Goal: Task Accomplishment & Management: Use online tool/utility

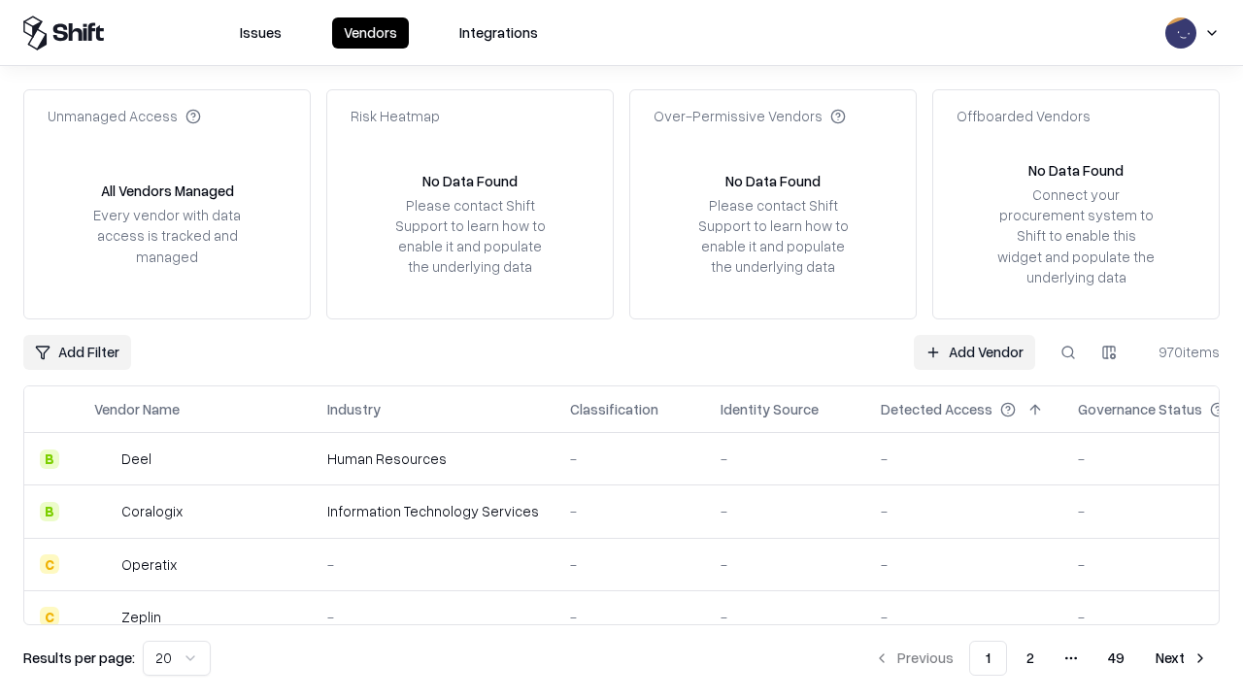
click at [974, 351] on link "Add Vendor" at bounding box center [974, 352] width 121 height 35
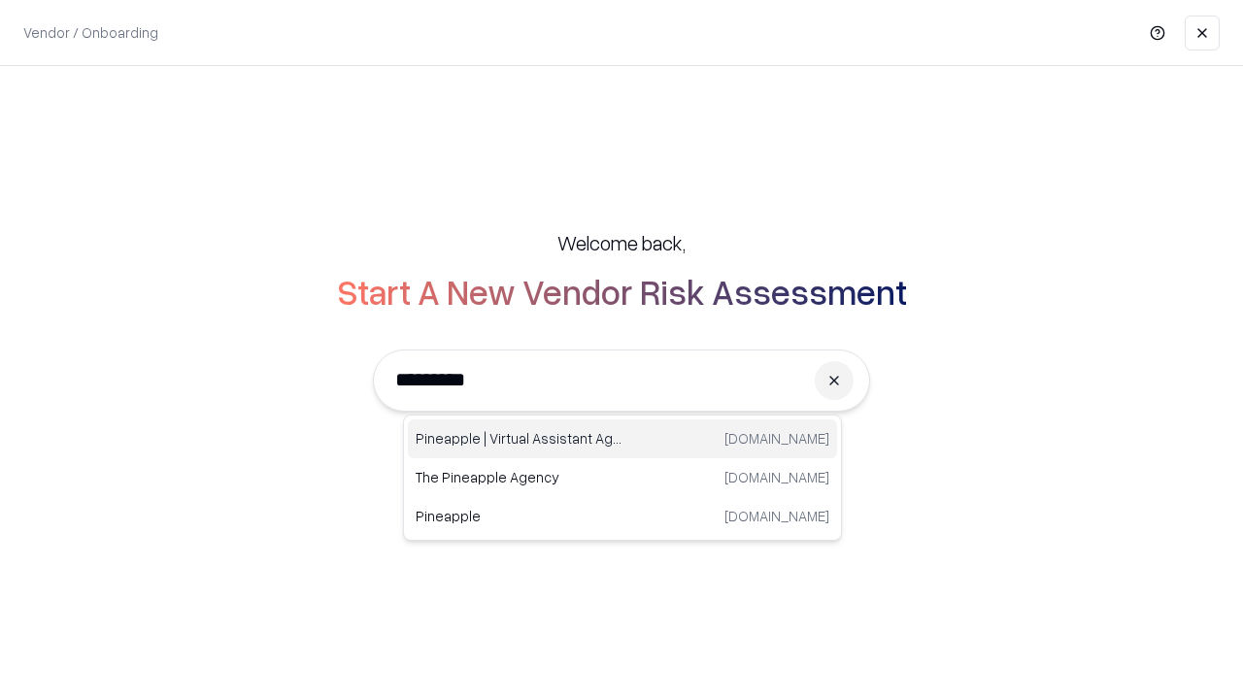
click at [622, 439] on div "Pineapple | Virtual Assistant Agency [DOMAIN_NAME]" at bounding box center [622, 438] width 429 height 39
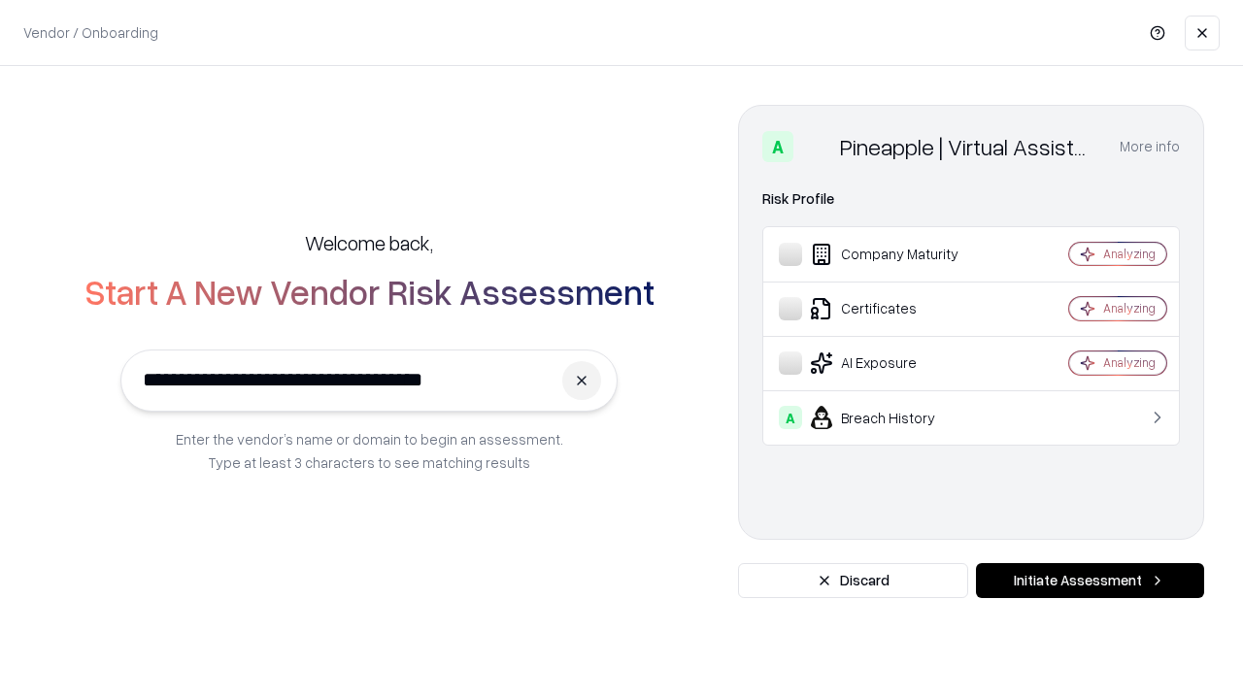
type input "**********"
click at [1089, 581] on button "Initiate Assessment" at bounding box center [1090, 580] width 228 height 35
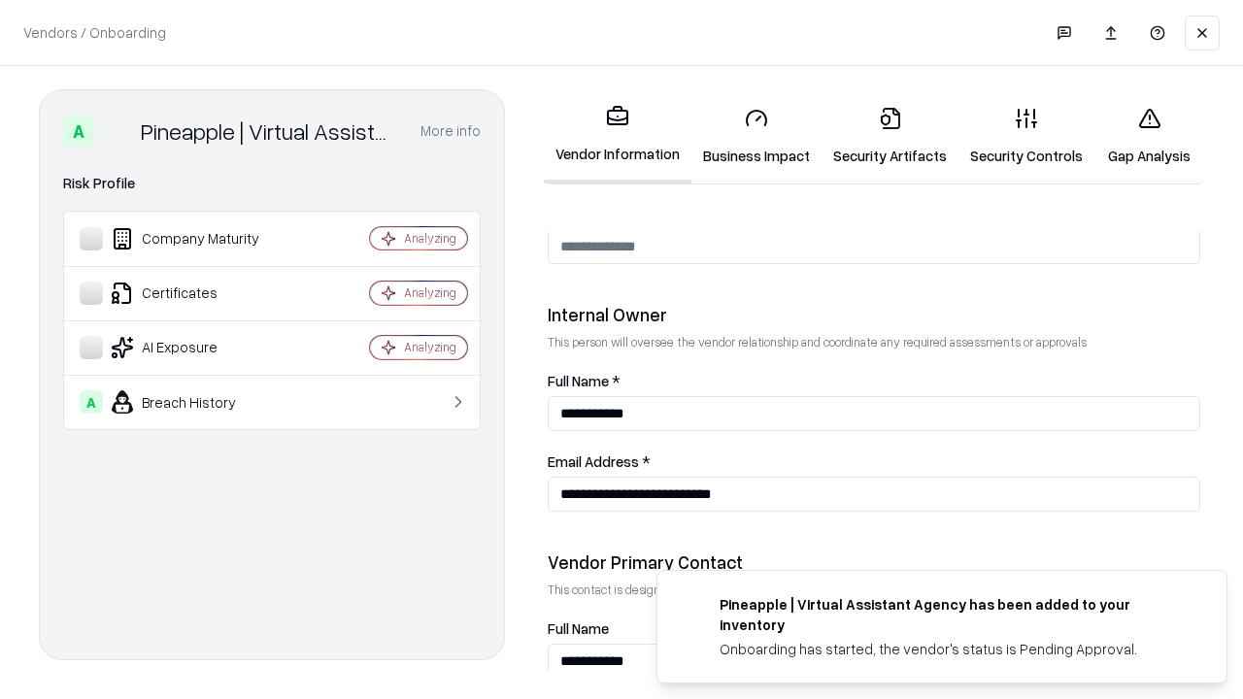
scroll to position [1006, 0]
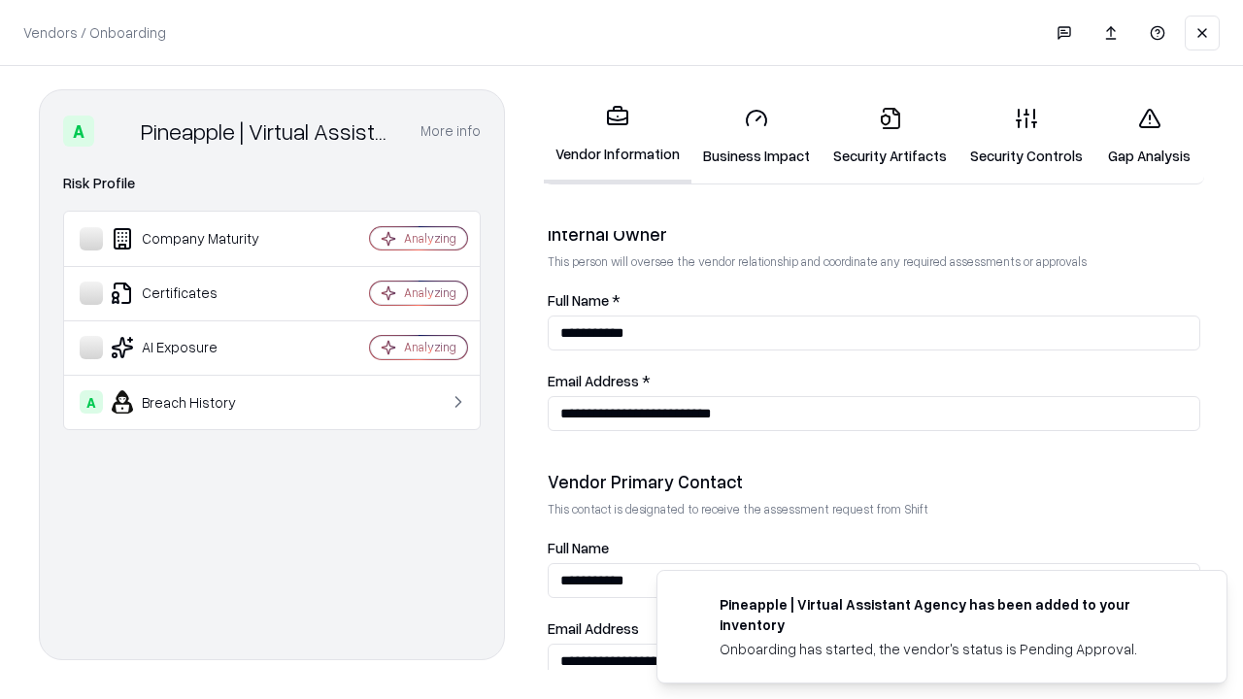
click at [889, 136] on link "Security Artifacts" at bounding box center [889, 136] width 137 height 90
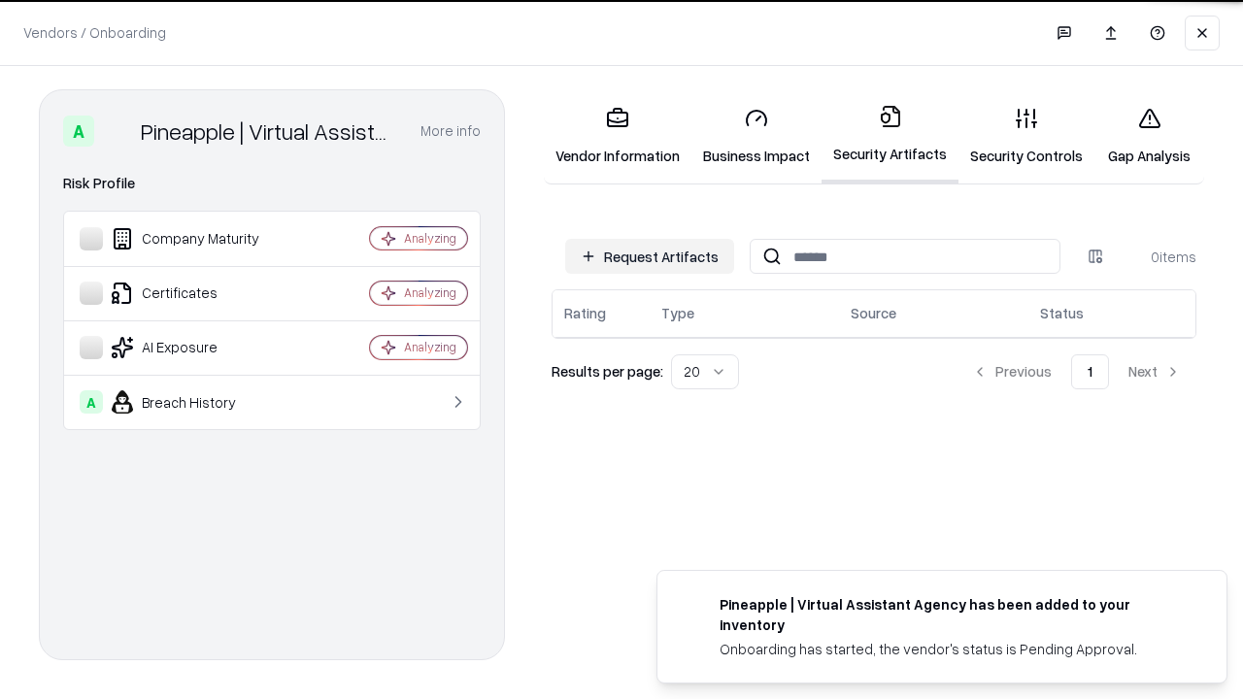
click at [650, 255] on button "Request Artifacts" at bounding box center [649, 256] width 169 height 35
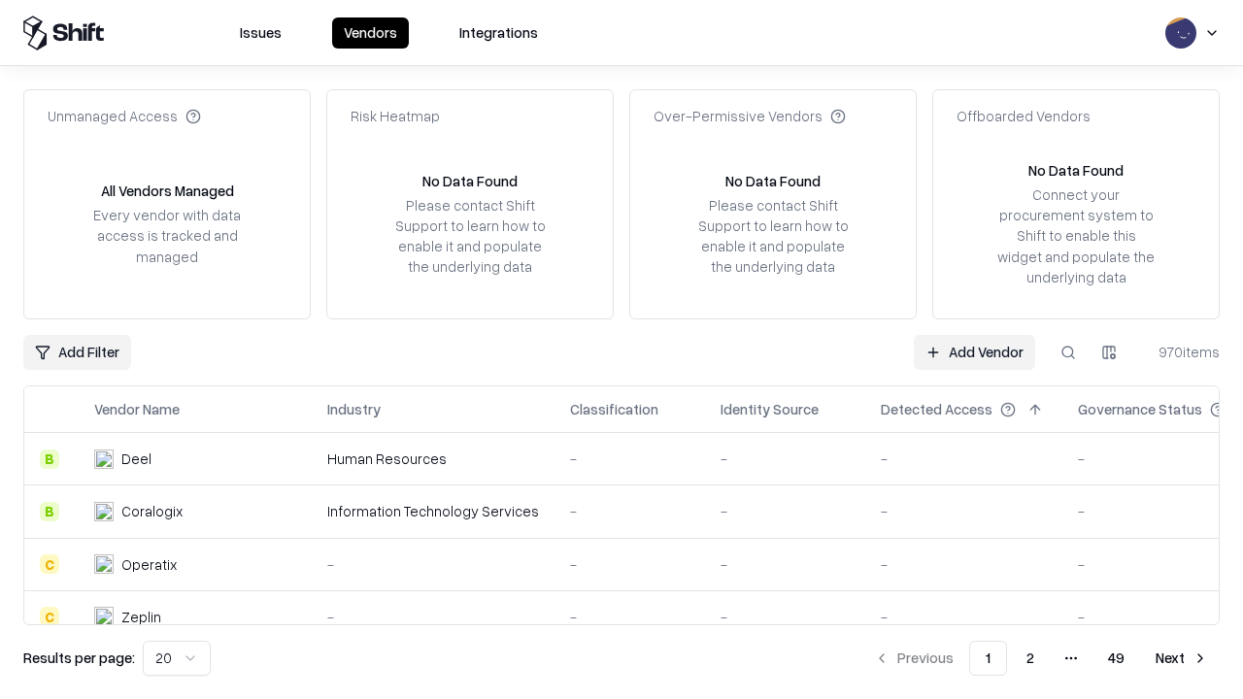
click at [974, 351] on link "Add Vendor" at bounding box center [974, 352] width 121 height 35
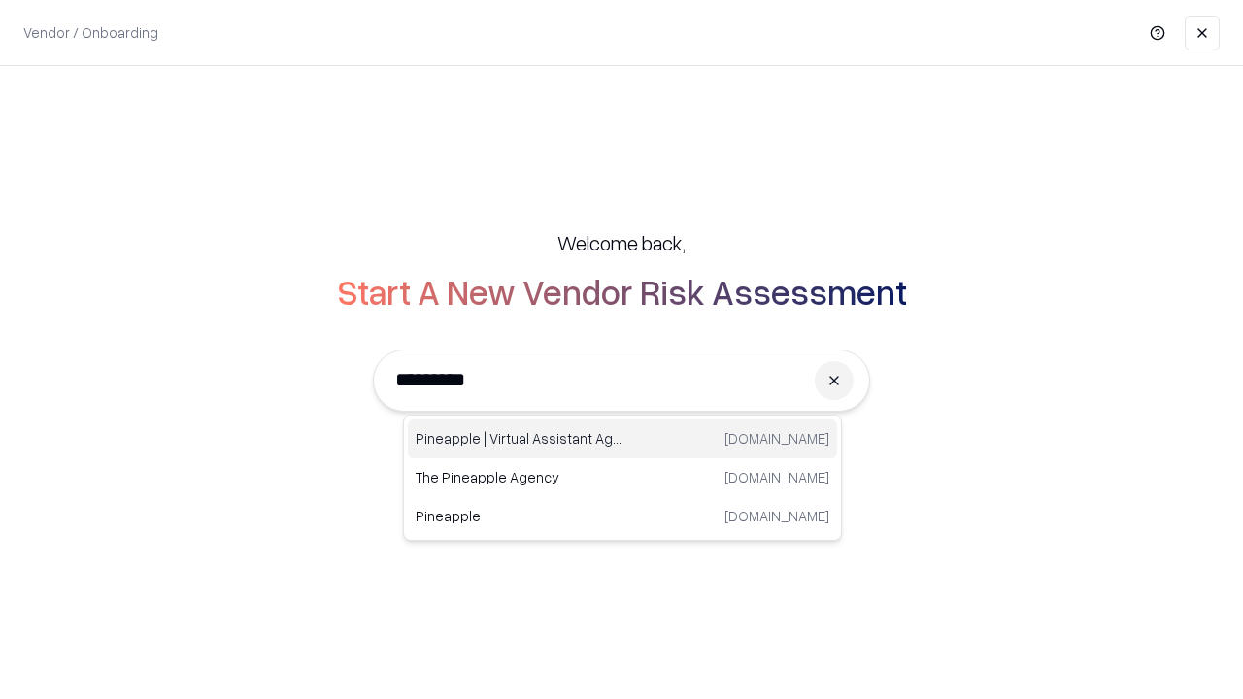
click at [622, 439] on div "Pineapple | Virtual Assistant Agency [DOMAIN_NAME]" at bounding box center [622, 438] width 429 height 39
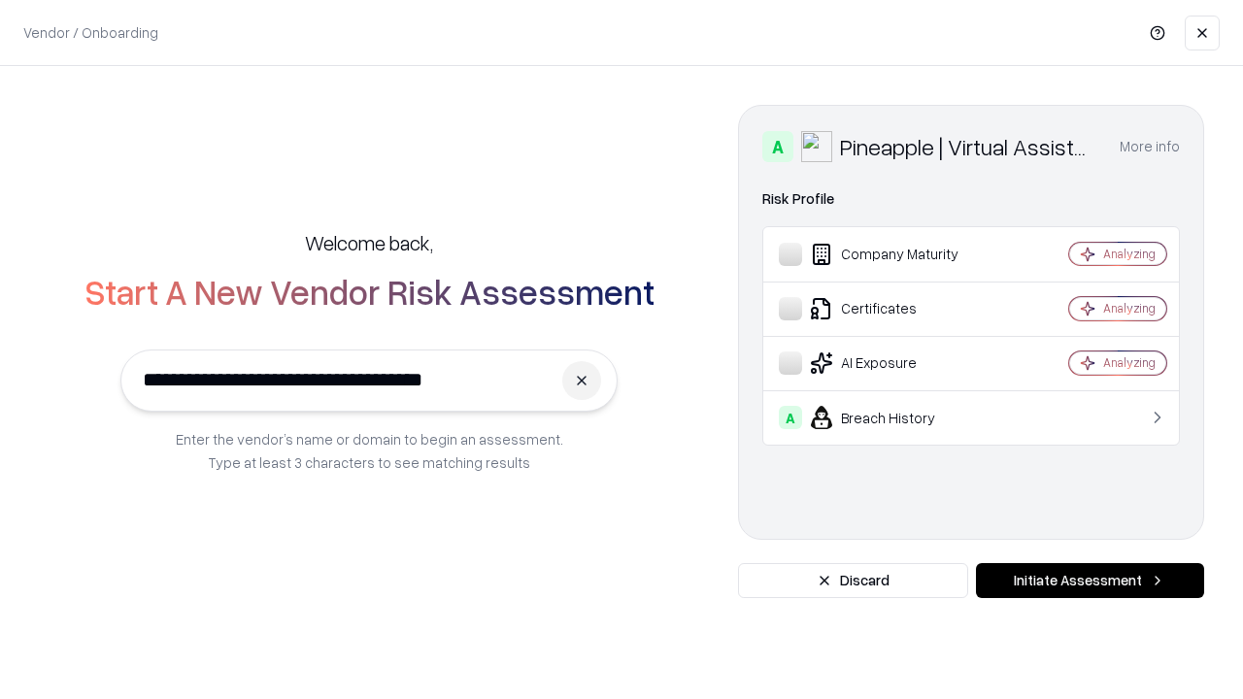
type input "**********"
click at [1089, 581] on button "Initiate Assessment" at bounding box center [1090, 580] width 228 height 35
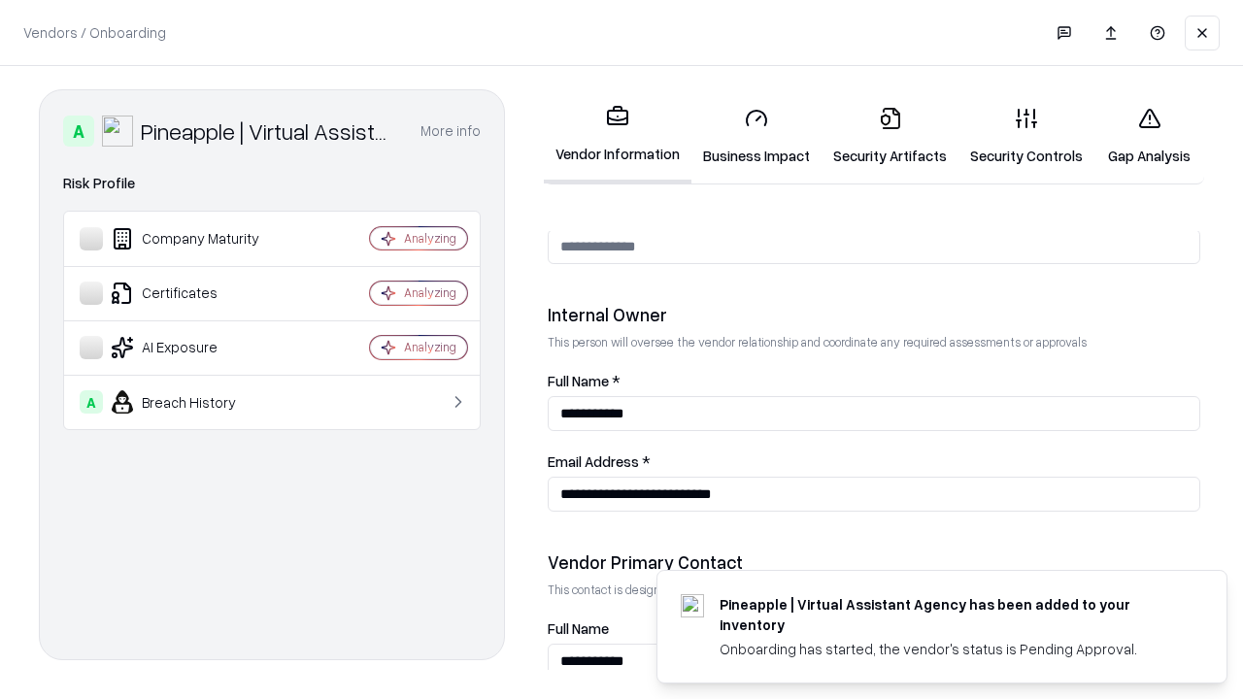
scroll to position [1006, 0]
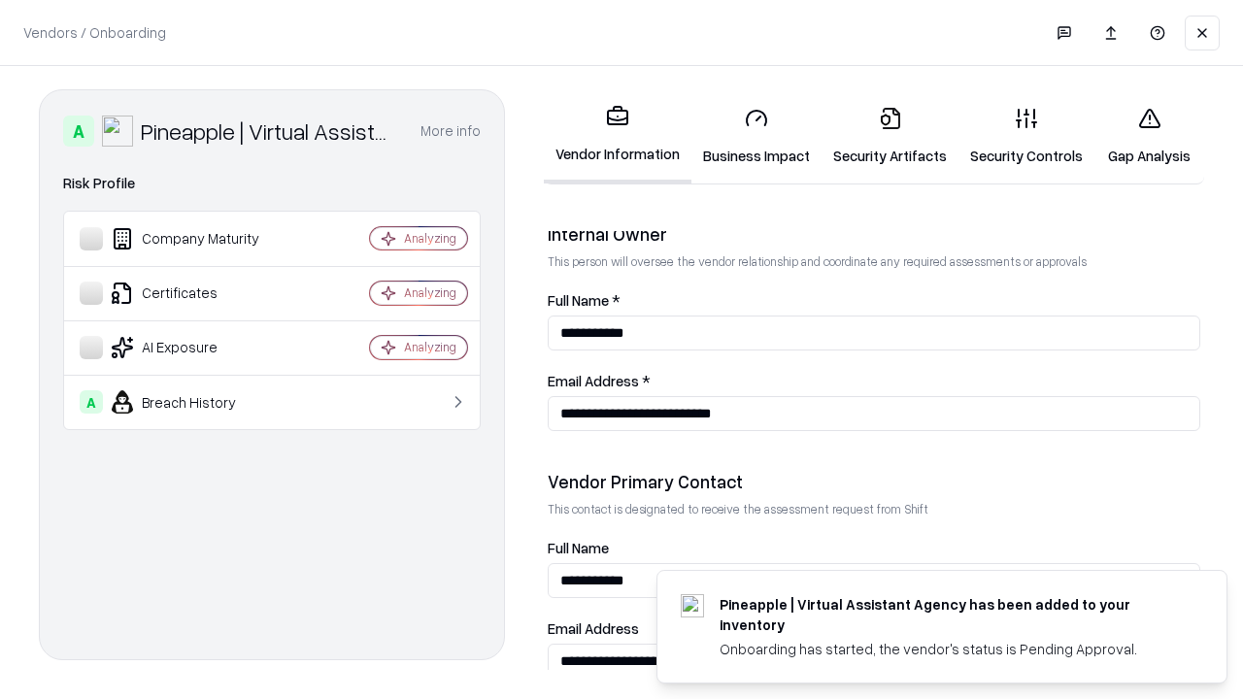
click at [1149, 136] on link "Gap Analysis" at bounding box center [1149, 136] width 110 height 90
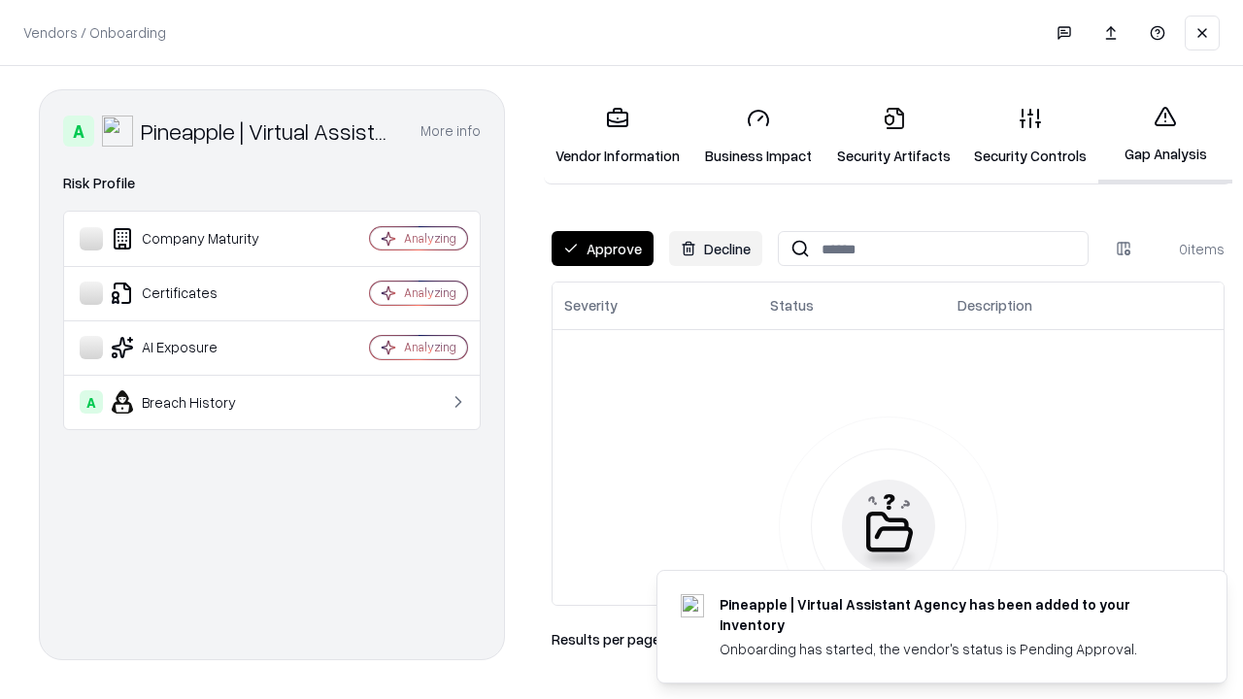
click at [602, 249] on button "Approve" at bounding box center [602, 248] width 102 height 35
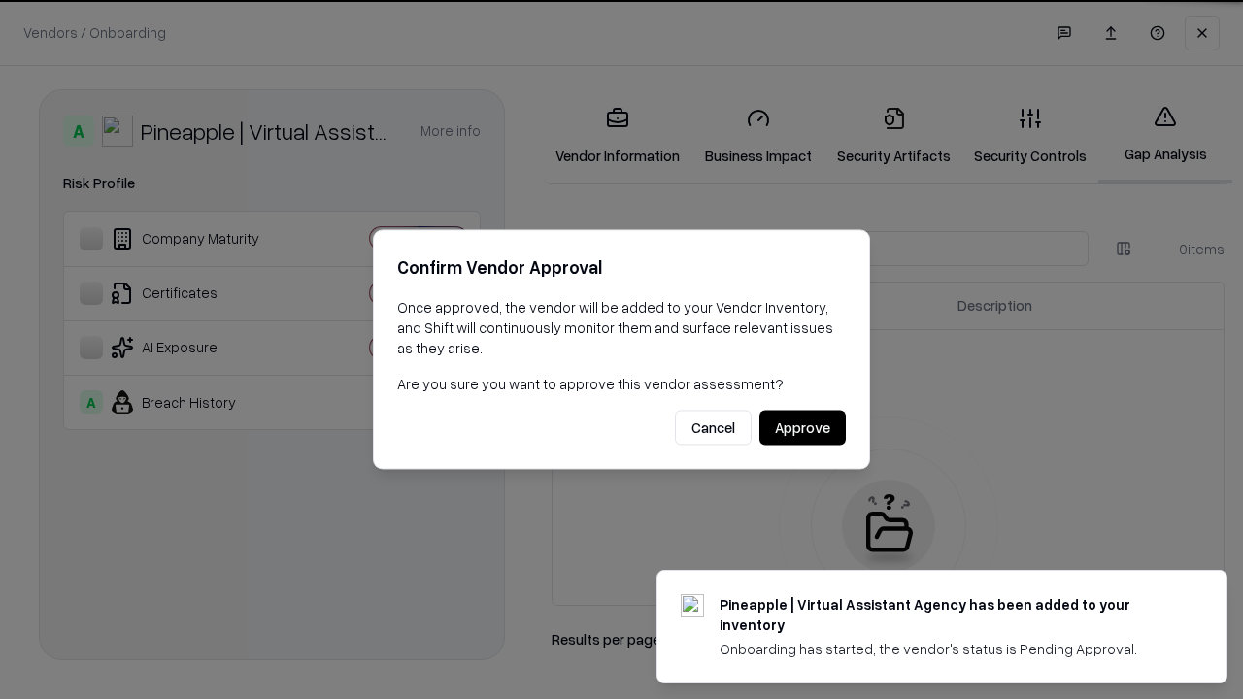
click at [802, 427] on button "Approve" at bounding box center [802, 428] width 86 height 35
